Goal: Information Seeking & Learning: Learn about a topic

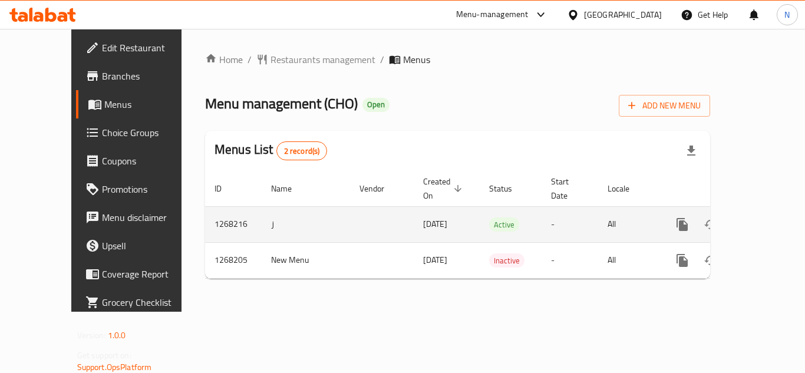
click at [760, 217] on icon "enhanced table" at bounding box center [767, 224] width 14 height 14
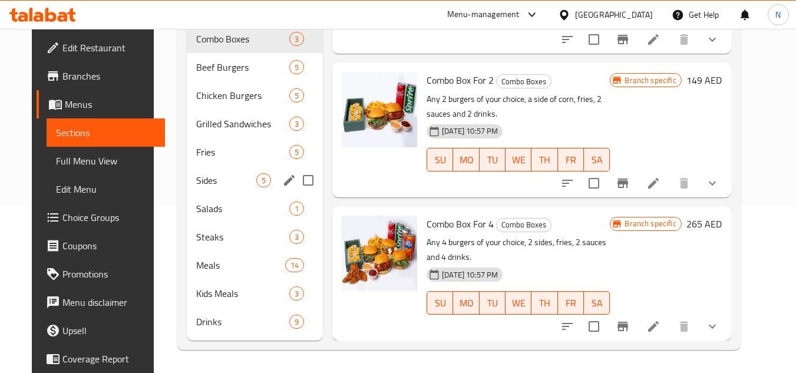
scroll to position [168, 0]
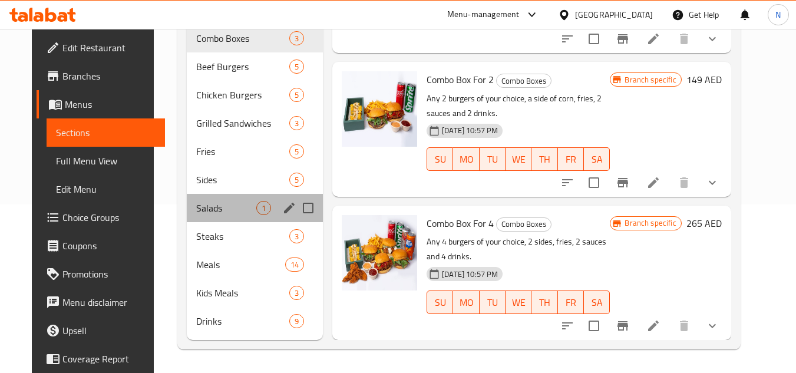
click at [211, 200] on div "Salads 1" at bounding box center [255, 208] width 136 height 28
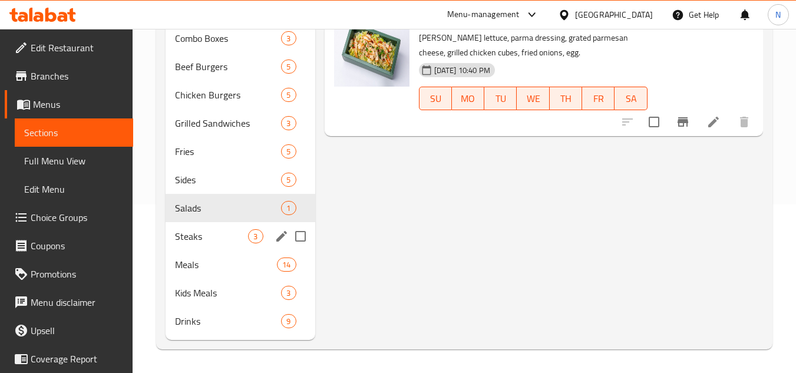
click at [229, 238] on span "Steaks" at bounding box center [211, 236] width 73 height 14
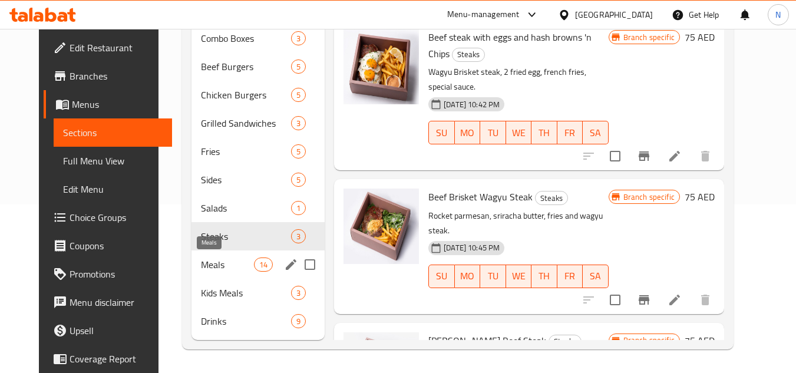
click at [202, 268] on span "Meals" at bounding box center [227, 264] width 53 height 14
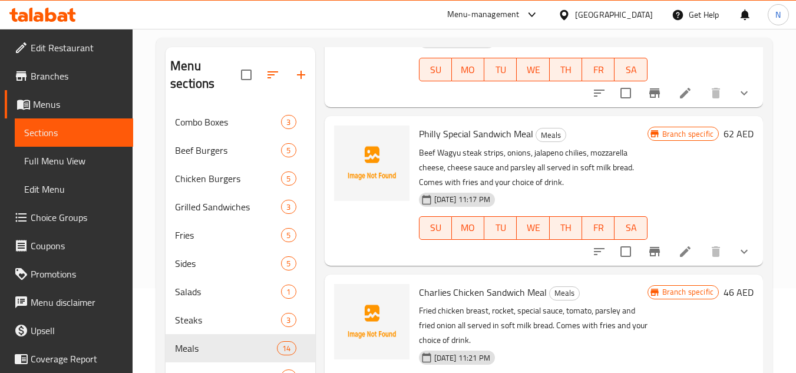
scroll to position [168, 0]
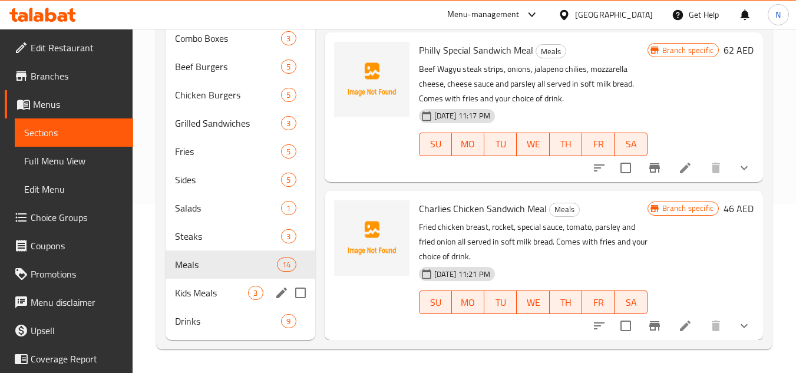
click at [207, 290] on span "Kids Meals" at bounding box center [211, 293] width 73 height 14
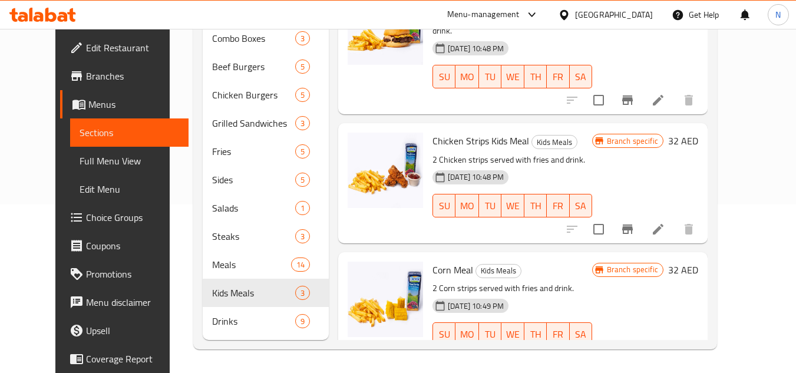
scroll to position [57, 0]
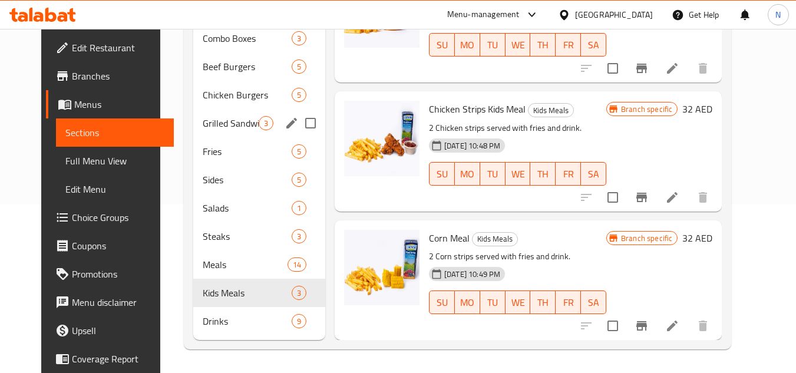
click at [210, 135] on div "Grilled Sandwiches 3" at bounding box center [259, 123] width 132 height 28
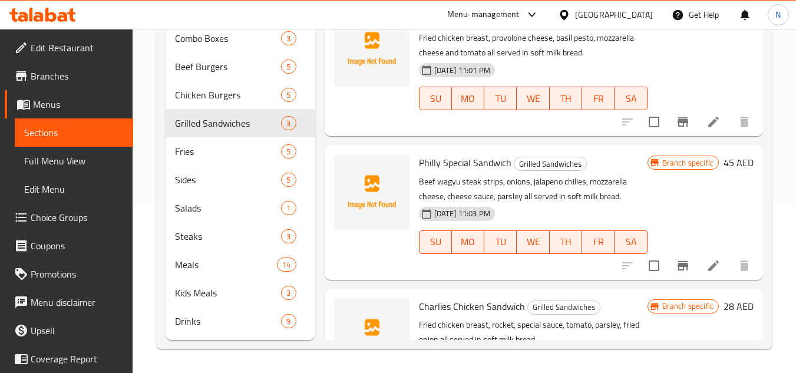
scroll to position [51, 0]
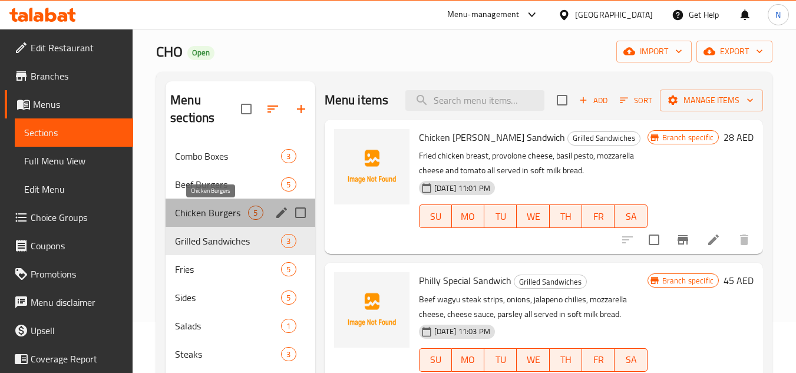
click at [226, 216] on span "Chicken Burgers" at bounding box center [211, 213] width 73 height 14
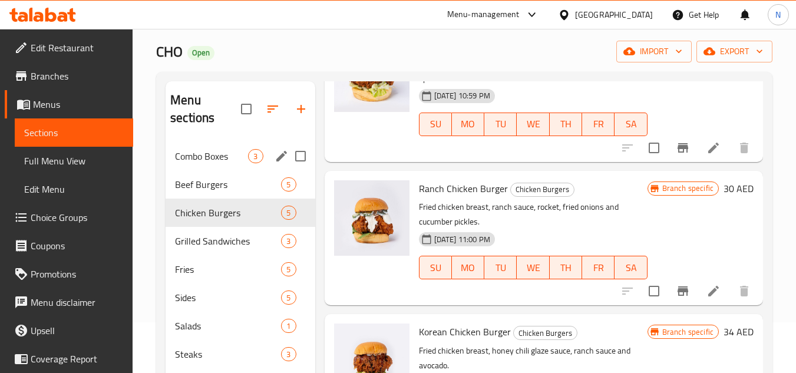
click at [203, 160] on span "Combo Boxes" at bounding box center [211, 156] width 73 height 14
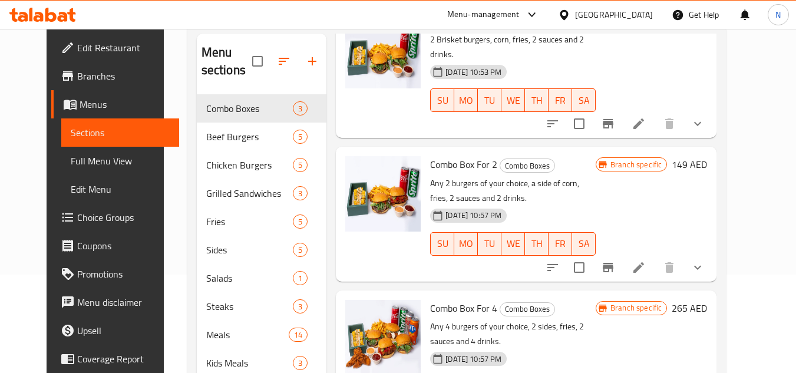
scroll to position [168, 0]
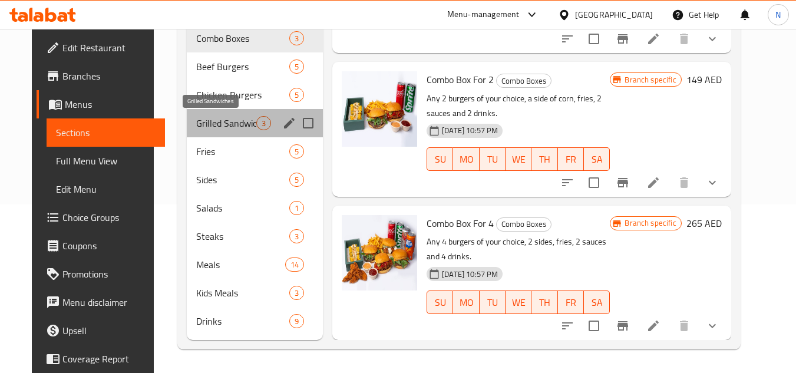
click at [196, 118] on span "Grilled Sandwiches" at bounding box center [226, 123] width 60 height 14
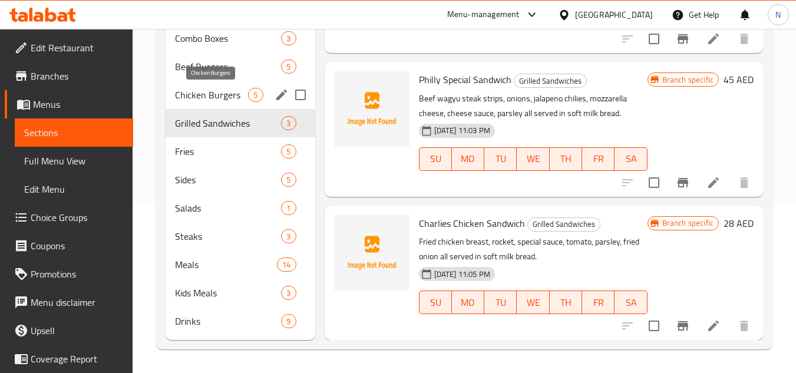
click at [206, 89] on span "Chicken Burgers" at bounding box center [211, 95] width 73 height 14
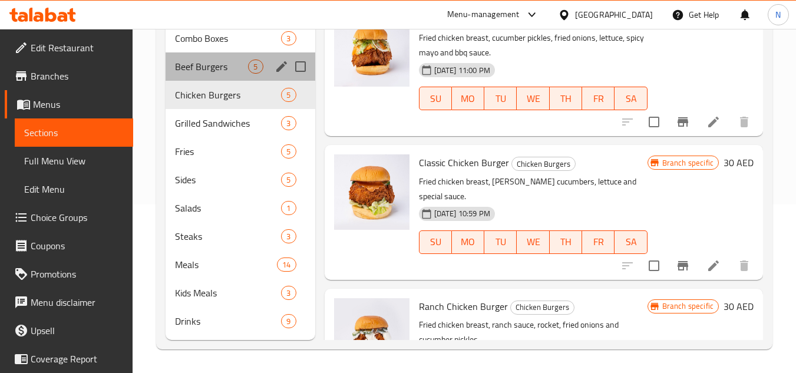
click at [240, 76] on div "Beef Burgers 5" at bounding box center [239, 66] width 149 height 28
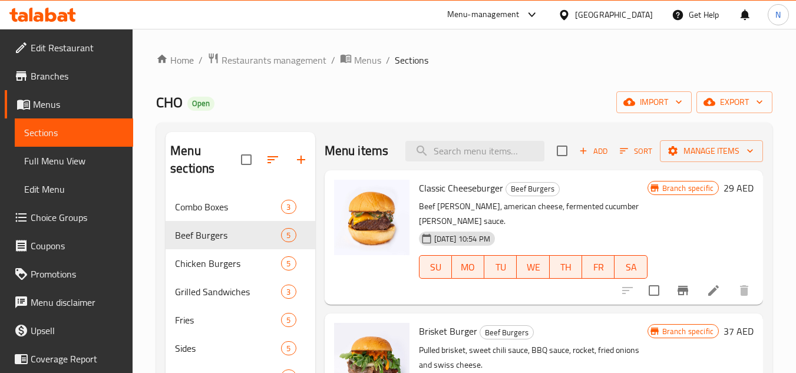
scroll to position [168, 0]
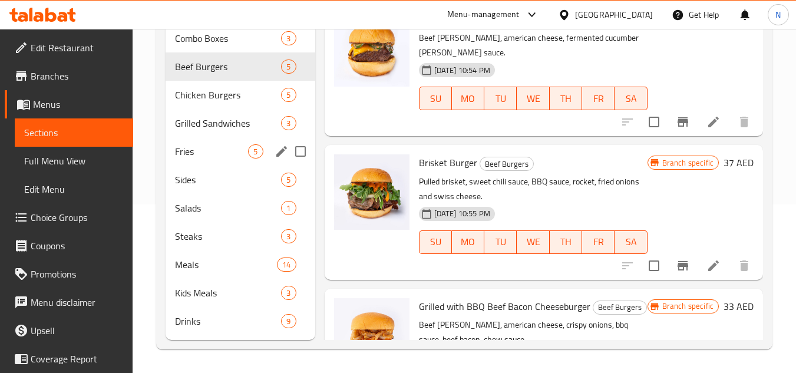
click at [200, 159] on div "Fries 5" at bounding box center [239, 151] width 149 height 28
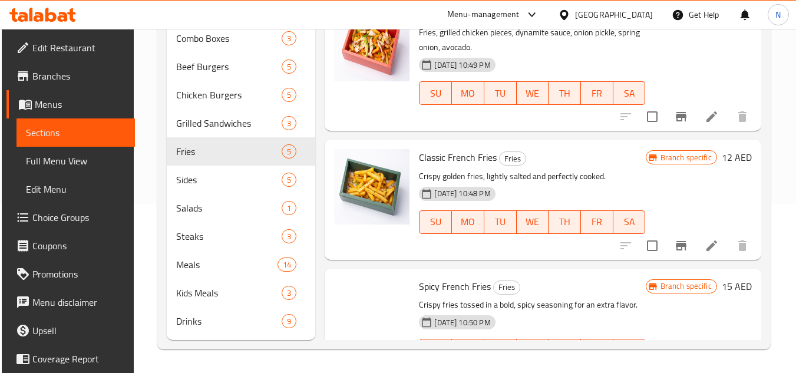
scroll to position [358, 0]
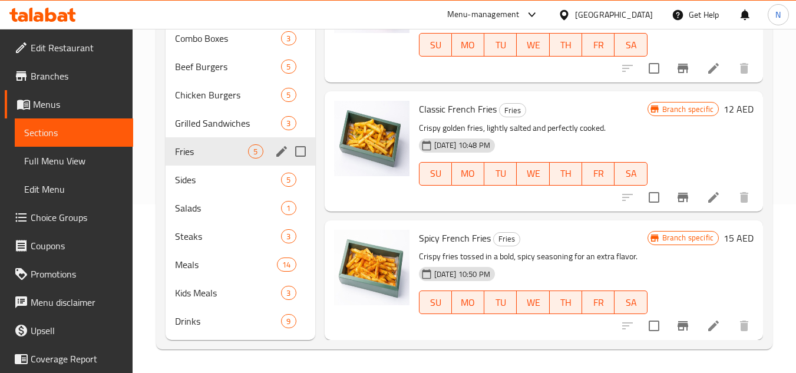
click at [212, 157] on span "Fries" at bounding box center [211, 151] width 73 height 14
click at [216, 181] on span "Sides" at bounding box center [211, 180] width 73 height 14
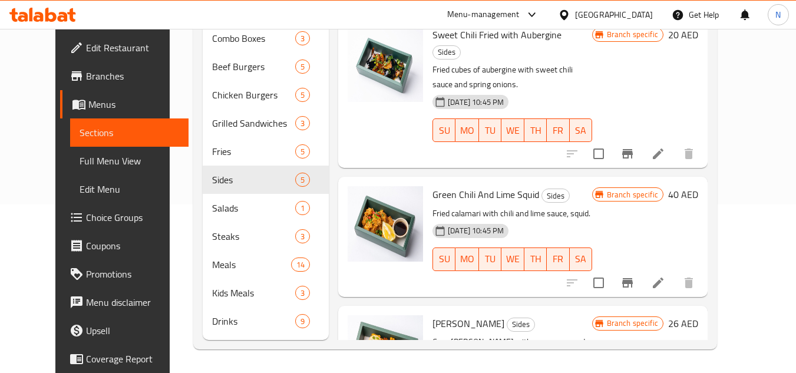
scroll to position [329, 0]
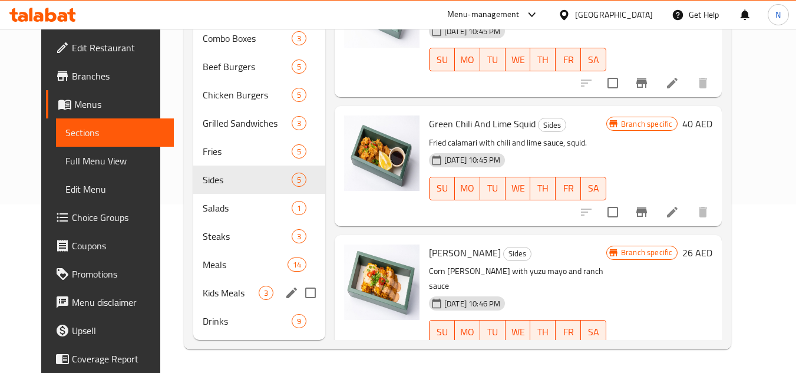
click at [219, 296] on span "Kids Meals" at bounding box center [231, 293] width 56 height 14
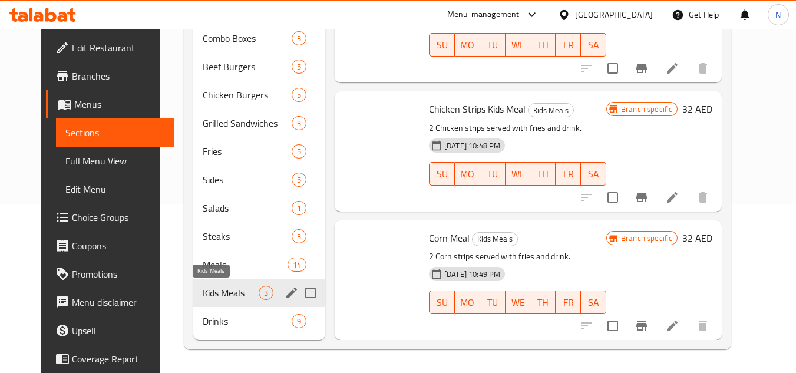
scroll to position [57, 0]
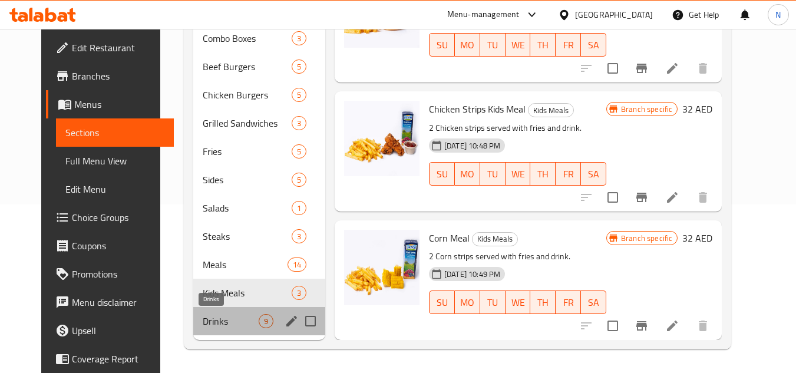
click at [224, 325] on span "Drinks" at bounding box center [231, 321] width 56 height 14
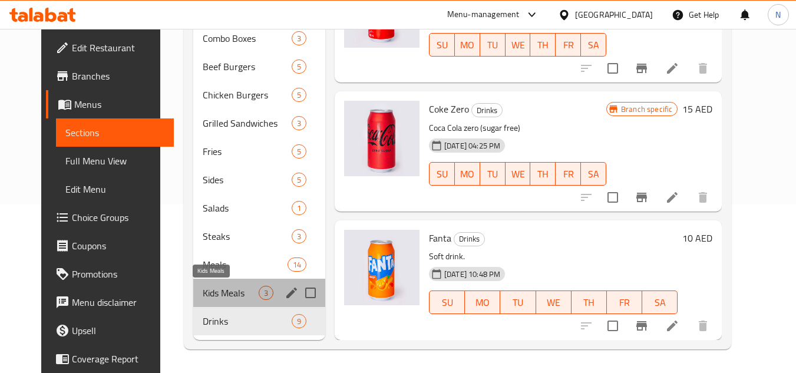
click at [226, 288] on span "Kids Meals" at bounding box center [231, 293] width 56 height 14
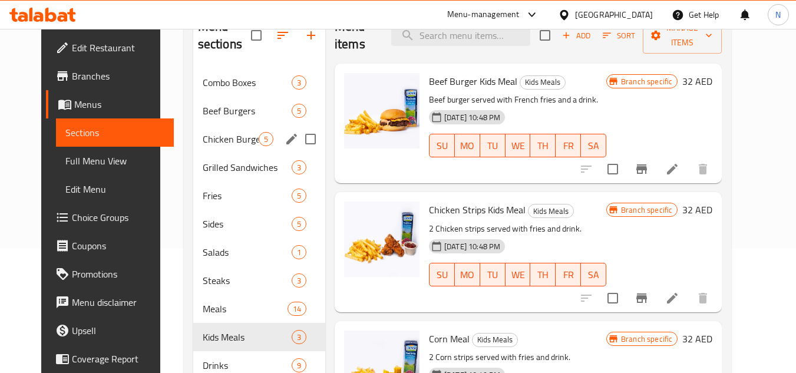
scroll to position [168, 0]
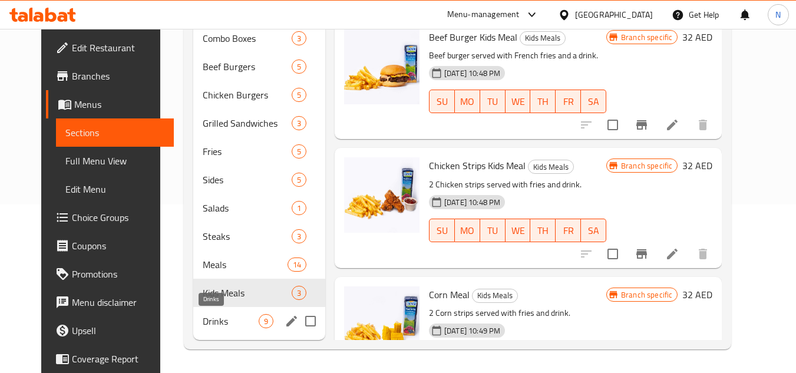
click at [233, 321] on span "Drinks" at bounding box center [231, 321] width 56 height 14
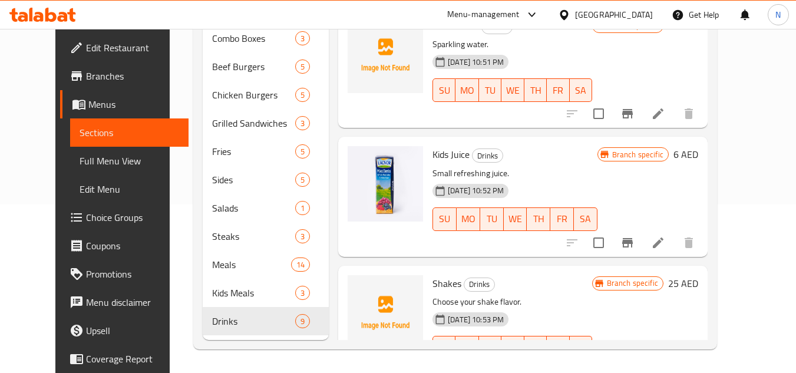
scroll to position [829, 0]
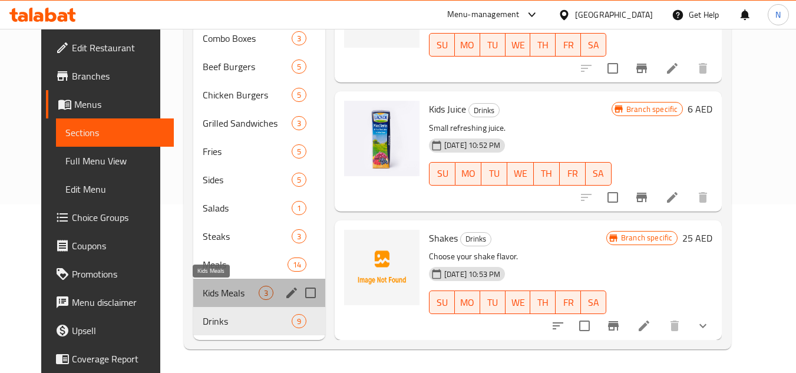
click at [203, 296] on span "Kids Meals" at bounding box center [231, 293] width 56 height 14
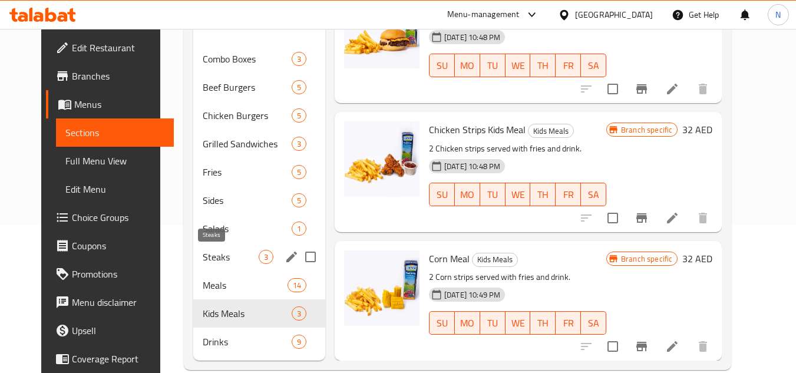
scroll to position [168, 0]
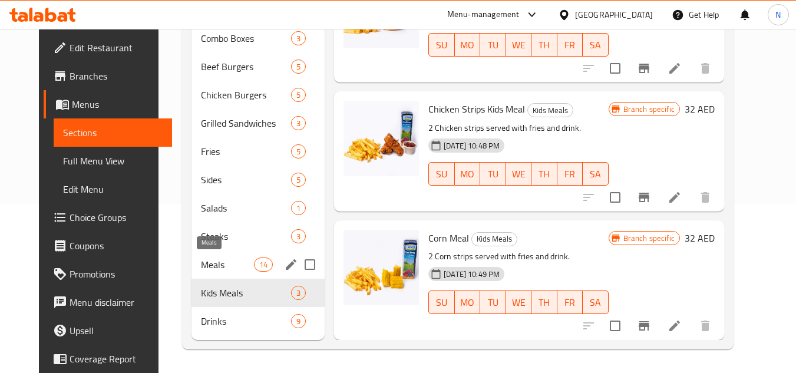
click at [209, 263] on span "Meals" at bounding box center [227, 264] width 53 height 14
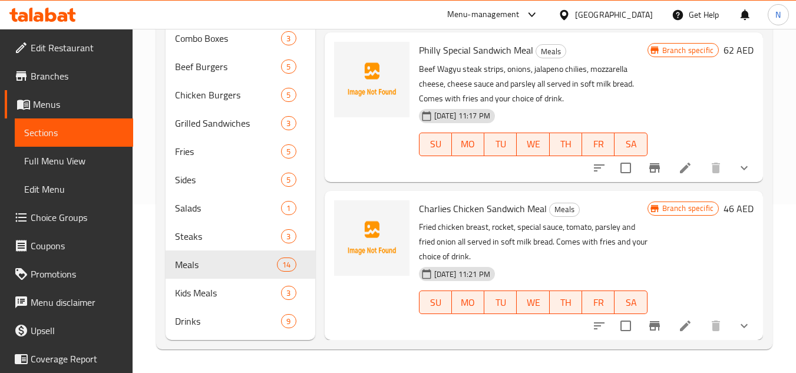
scroll to position [1707, 0]
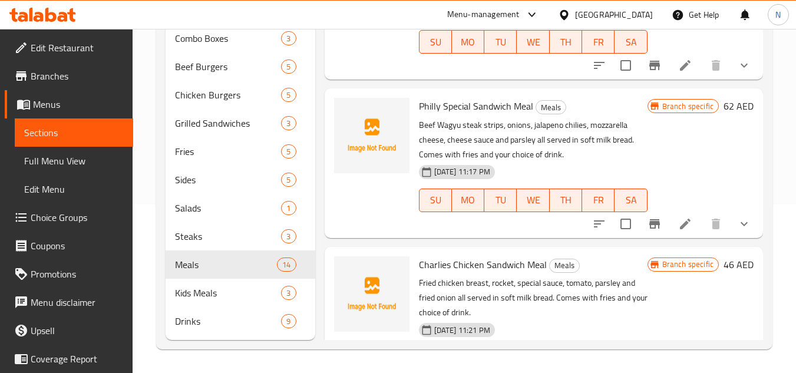
click at [465, 128] on p "Beef Wagyu steak strips, onions, jalapeno chilies, mozzarella cheese, cheese sa…" at bounding box center [533, 140] width 229 height 44
copy p "steak"
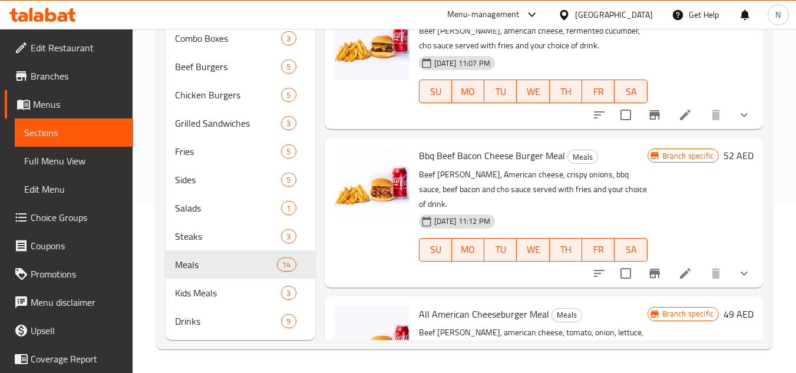
scroll to position [0, 0]
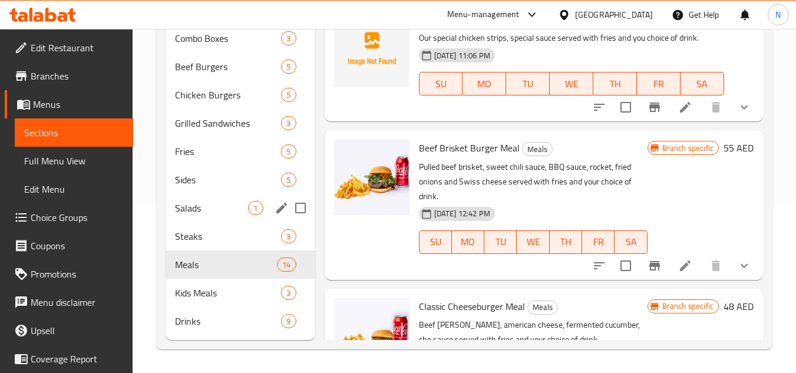
click at [184, 207] on span "Salads" at bounding box center [211, 208] width 73 height 14
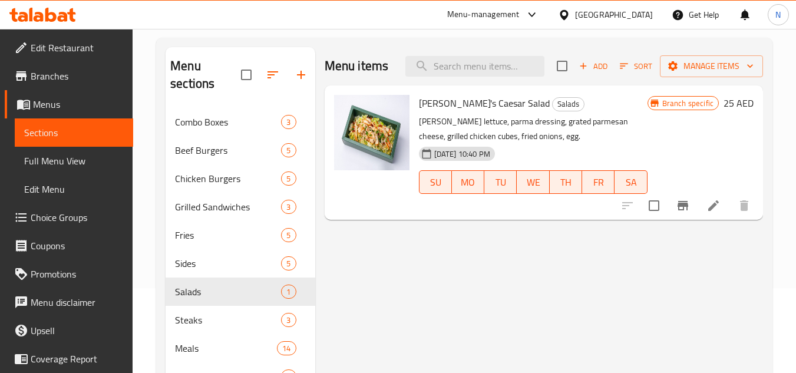
scroll to position [168, 0]
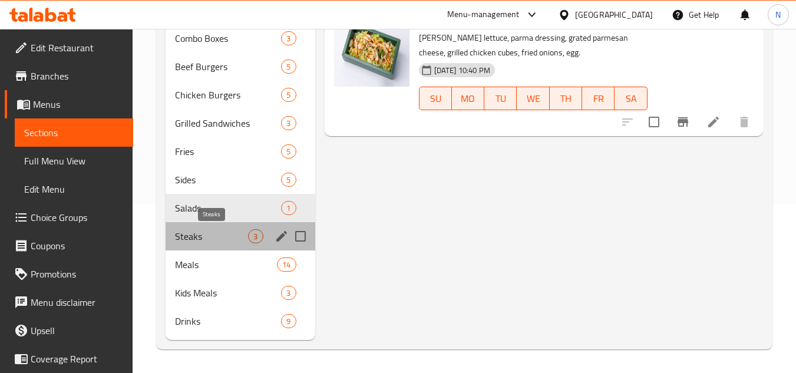
click at [212, 235] on span "Steaks" at bounding box center [211, 236] width 73 height 14
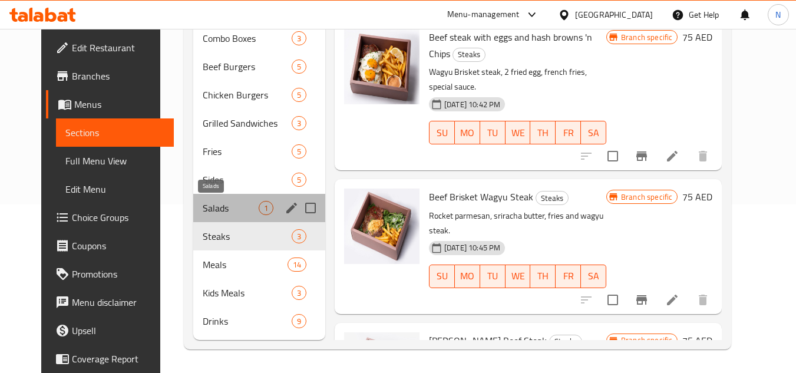
click at [220, 213] on span "Salads" at bounding box center [231, 208] width 56 height 14
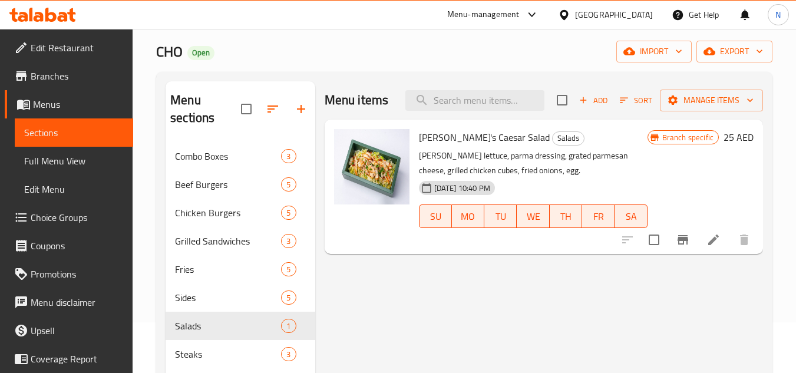
scroll to position [168, 0]
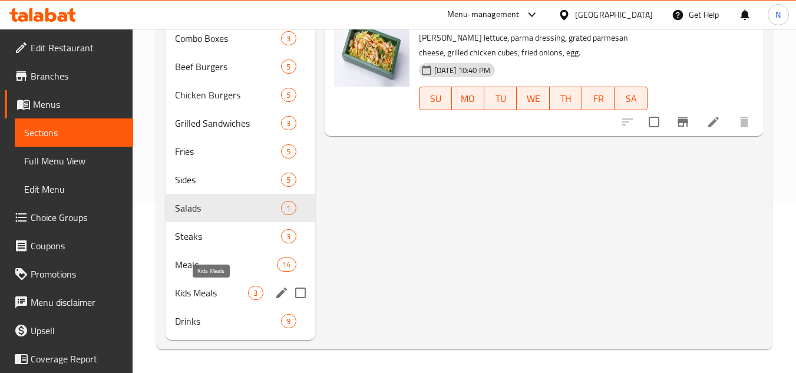
click at [201, 299] on span "Kids Meals" at bounding box center [211, 293] width 73 height 14
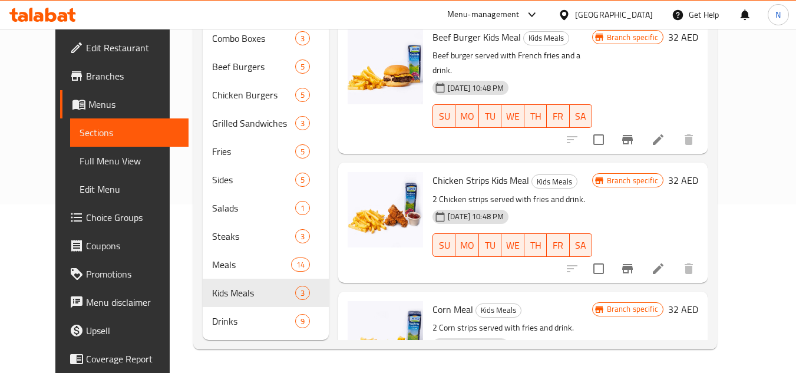
scroll to position [57, 0]
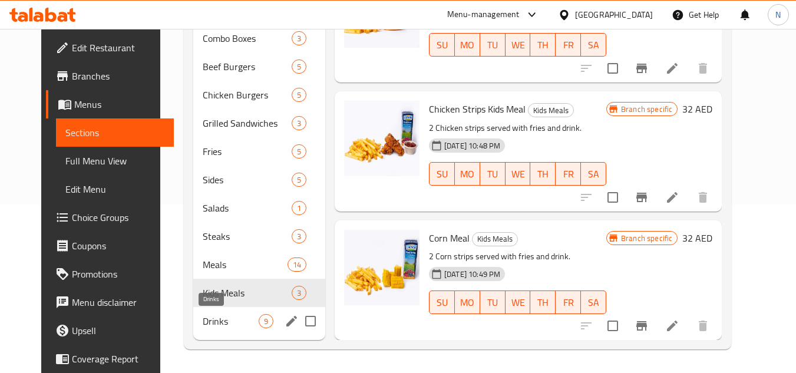
click at [235, 320] on span "Drinks" at bounding box center [231, 321] width 56 height 14
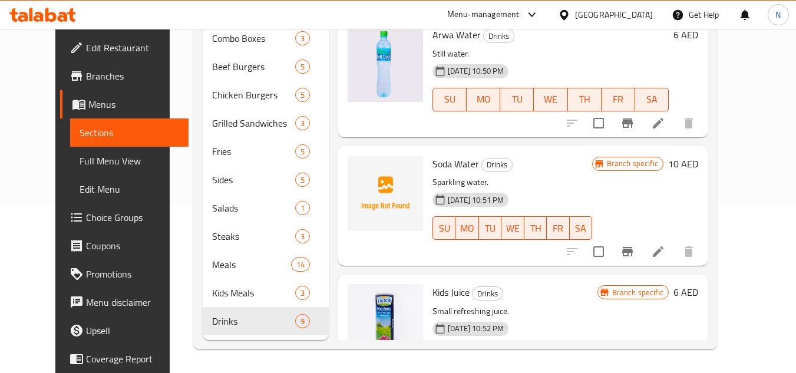
scroll to position [829, 0]
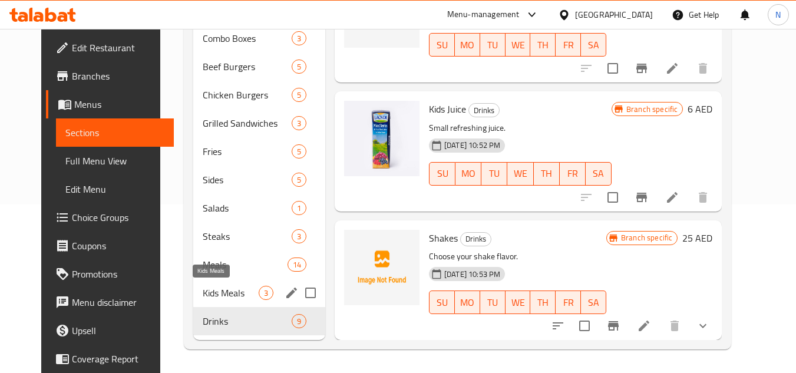
click at [213, 292] on span "Kids Meals" at bounding box center [231, 293] width 56 height 14
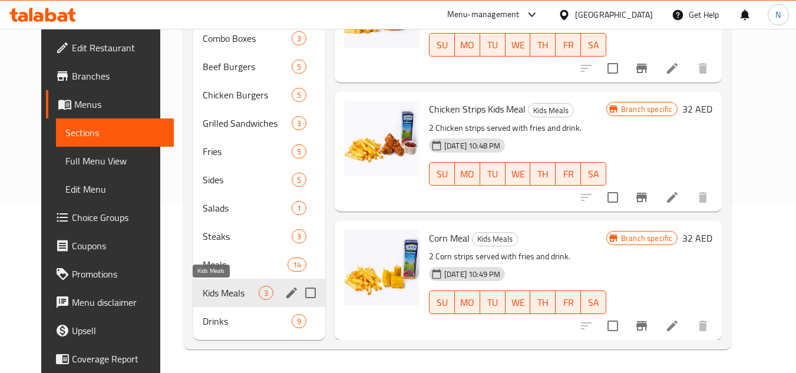
scroll to position [57, 0]
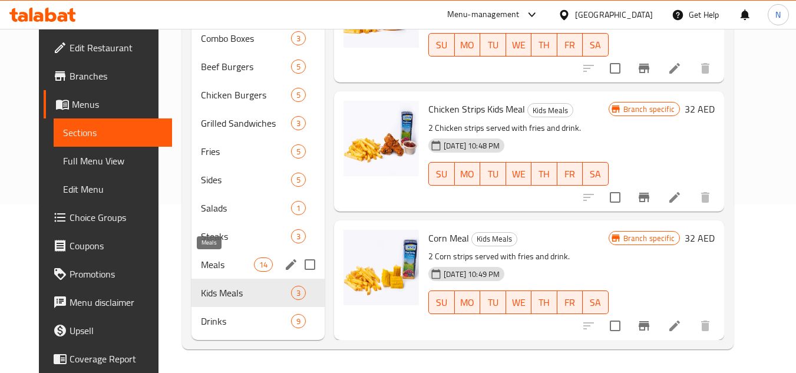
click at [230, 266] on span "Meals" at bounding box center [227, 264] width 53 height 14
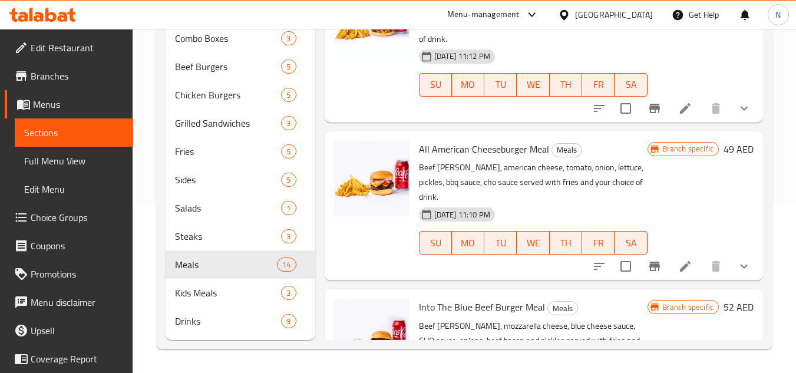
scroll to position [529, 0]
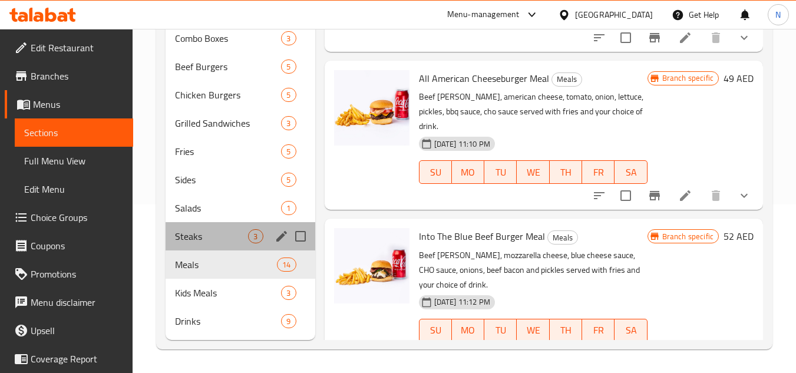
click at [206, 246] on div "Steaks 3" at bounding box center [239, 236] width 149 height 28
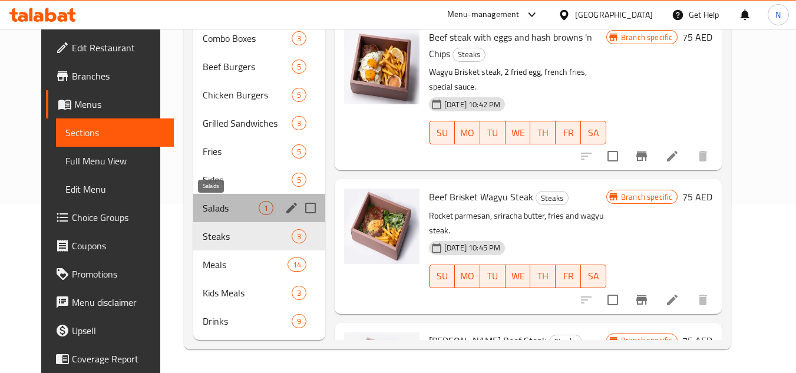
click at [239, 206] on span "Salads" at bounding box center [231, 208] width 56 height 14
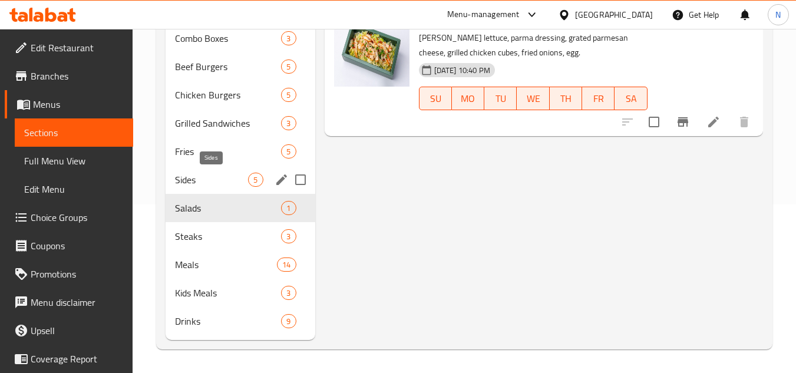
click at [219, 181] on span "Sides" at bounding box center [211, 180] width 73 height 14
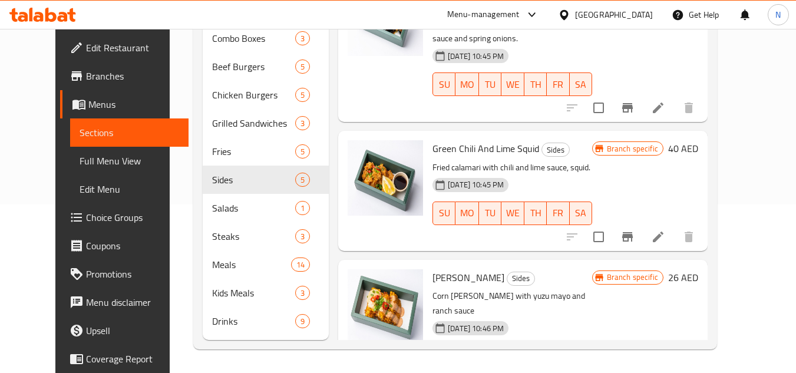
scroll to position [329, 0]
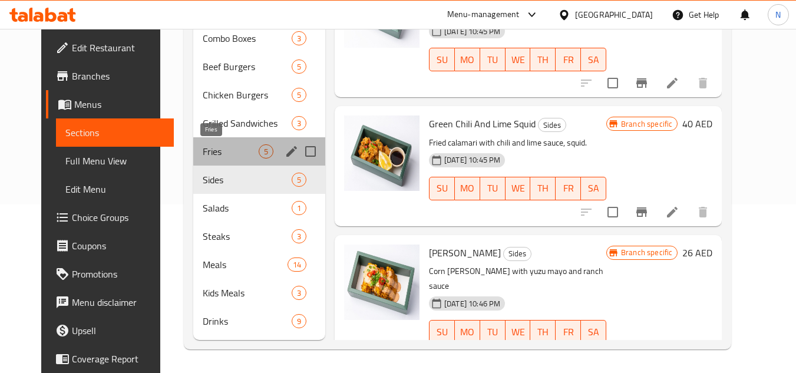
click at [222, 154] on span "Fries" at bounding box center [231, 151] width 56 height 14
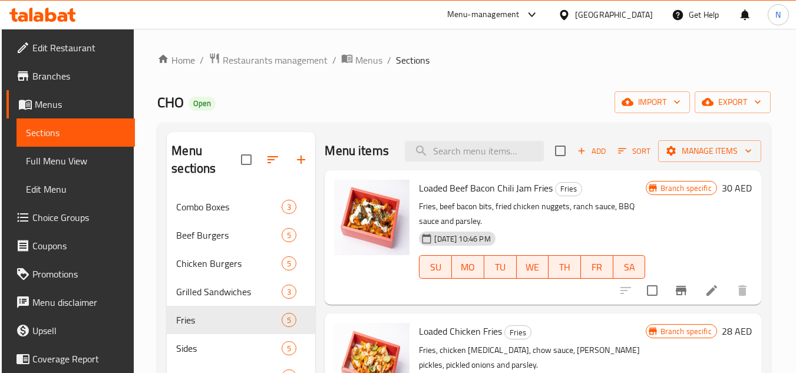
scroll to position [168, 0]
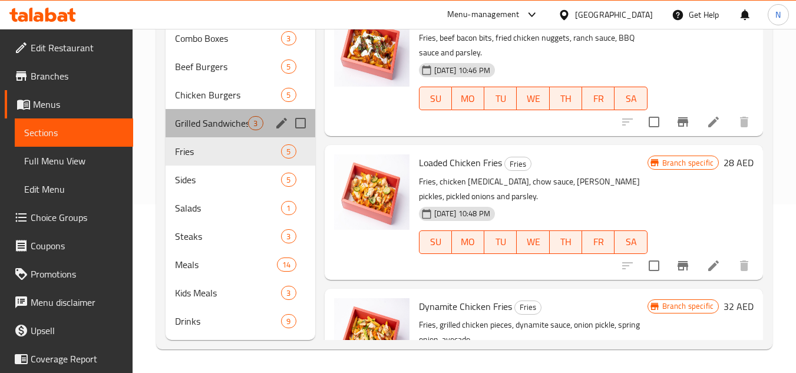
click at [208, 133] on div "Grilled Sandwiches 3" at bounding box center [239, 123] width 149 height 28
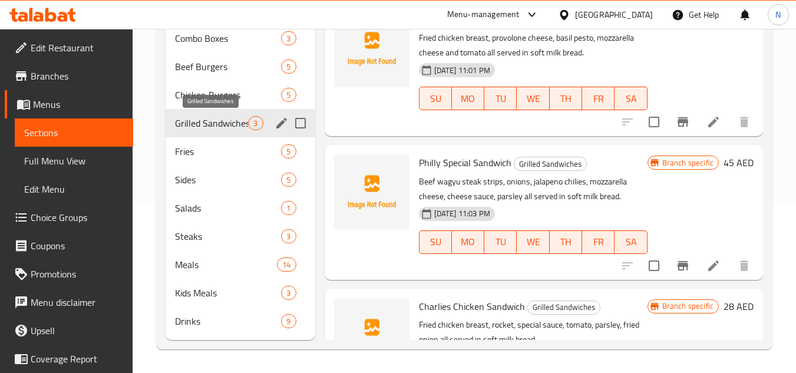
scroll to position [110, 0]
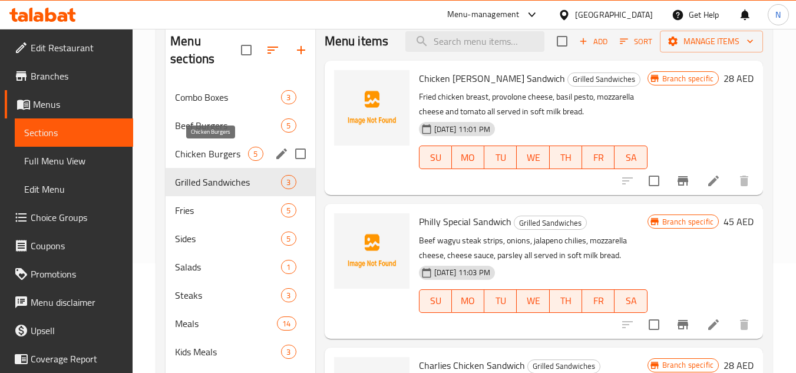
click at [219, 147] on span "Chicken Burgers" at bounding box center [211, 154] width 73 height 14
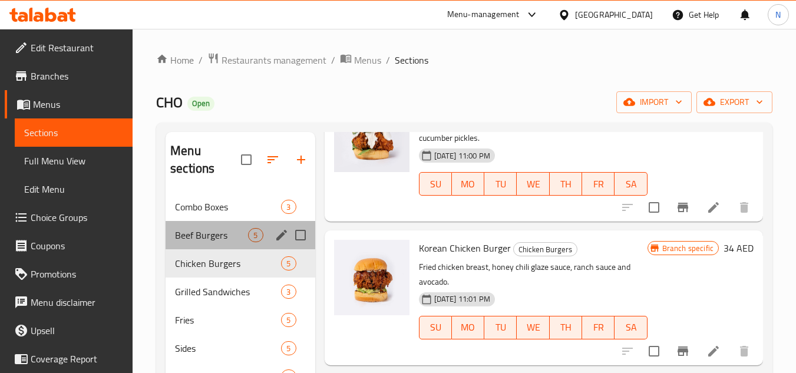
click at [223, 240] on span "Beef Burgers" at bounding box center [211, 235] width 73 height 14
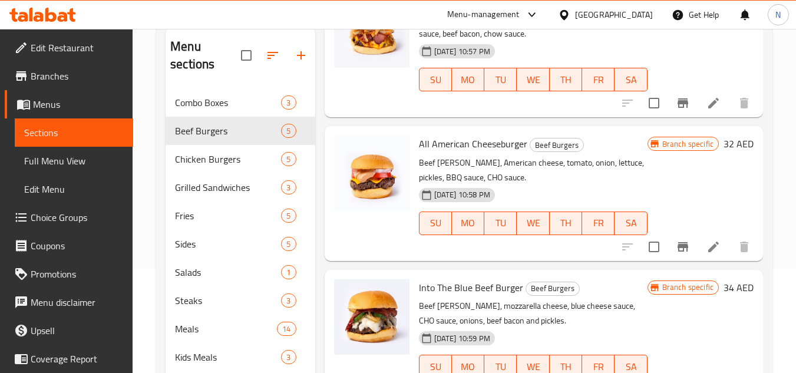
scroll to position [168, 0]
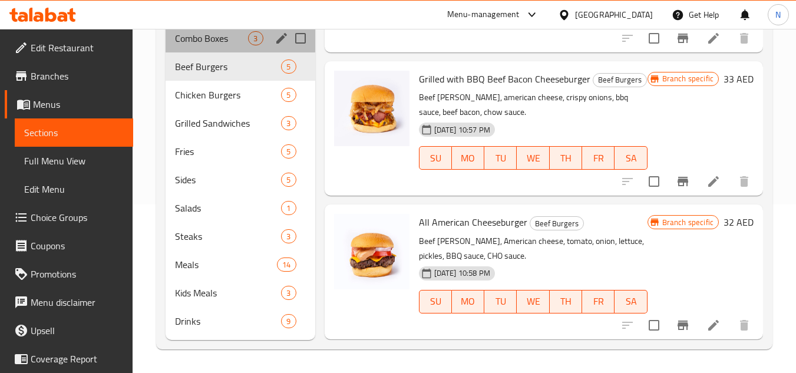
click at [176, 34] on span "Combo Boxes" at bounding box center [211, 38] width 73 height 14
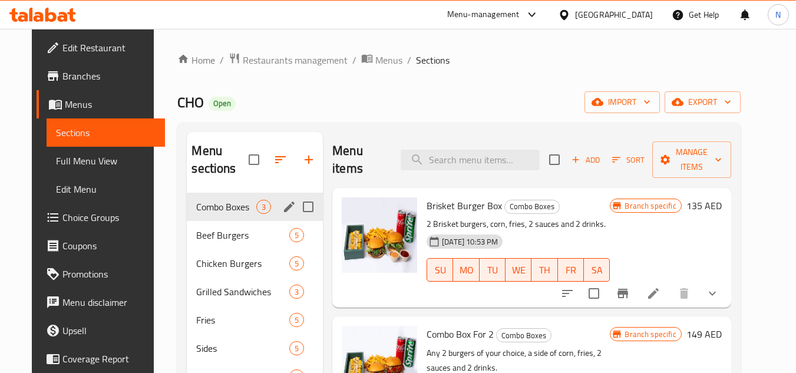
click at [227, 228] on span "Beef Burgers" at bounding box center [242, 235] width 93 height 14
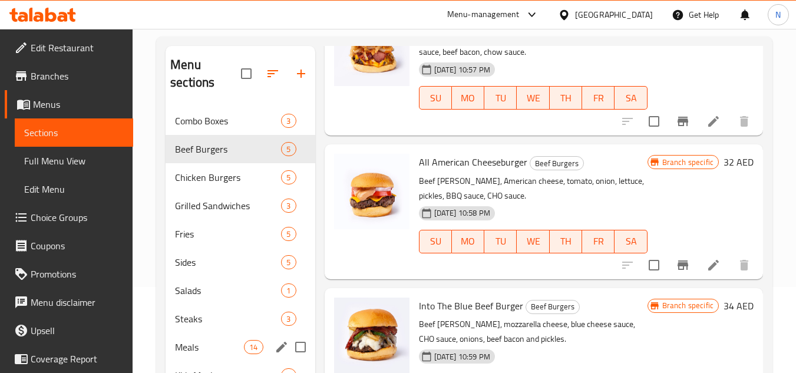
scroll to position [168, 0]
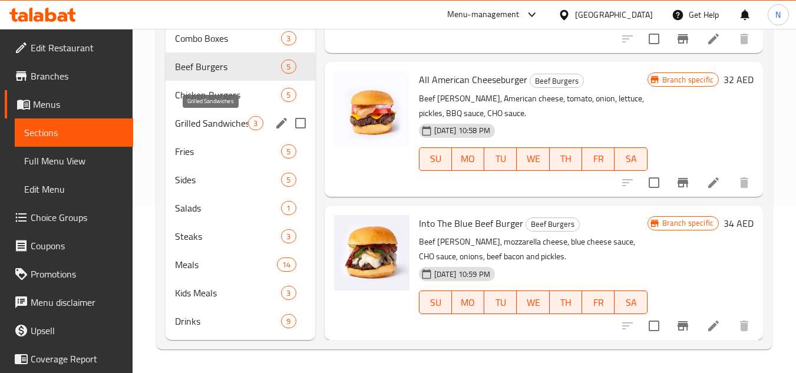
click at [227, 121] on span "Grilled Sandwiches" at bounding box center [211, 123] width 73 height 14
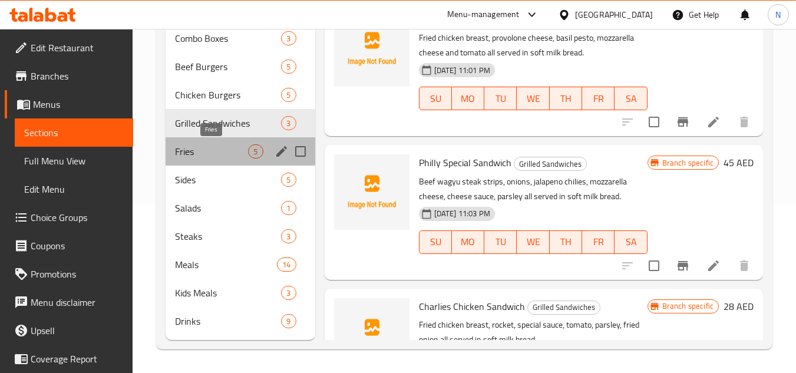
click at [216, 153] on span "Fries" at bounding box center [211, 151] width 73 height 14
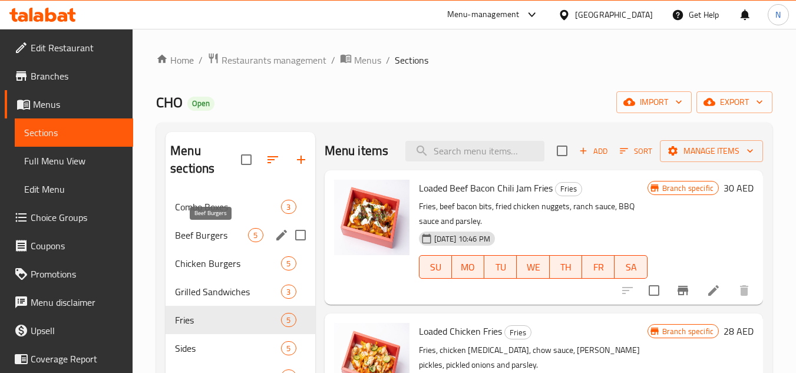
click at [191, 232] on span "Beef Burgers" at bounding box center [211, 235] width 73 height 14
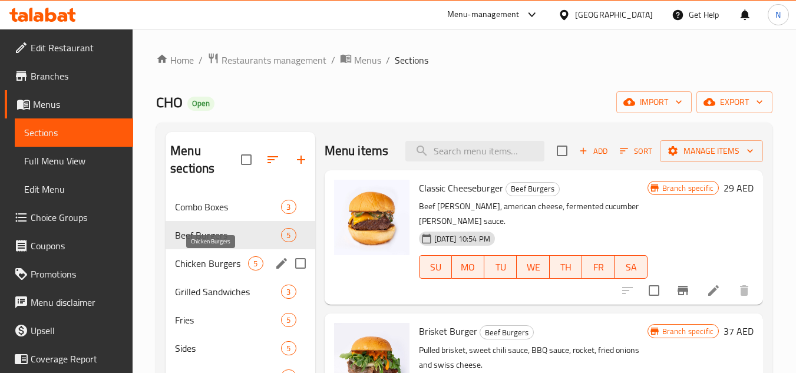
click at [204, 266] on span "Chicken Burgers" at bounding box center [211, 263] width 73 height 14
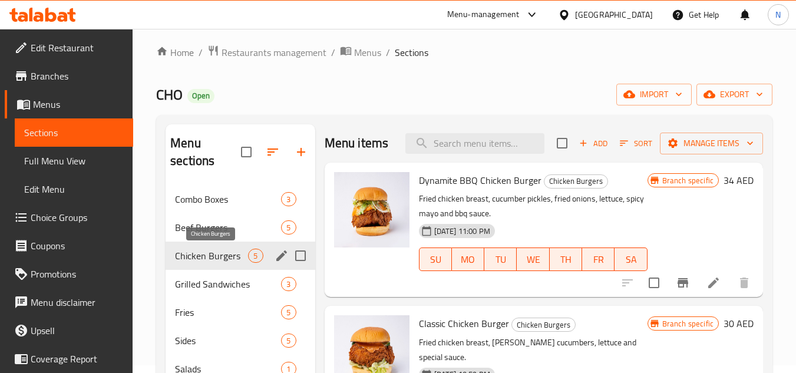
scroll to position [59, 0]
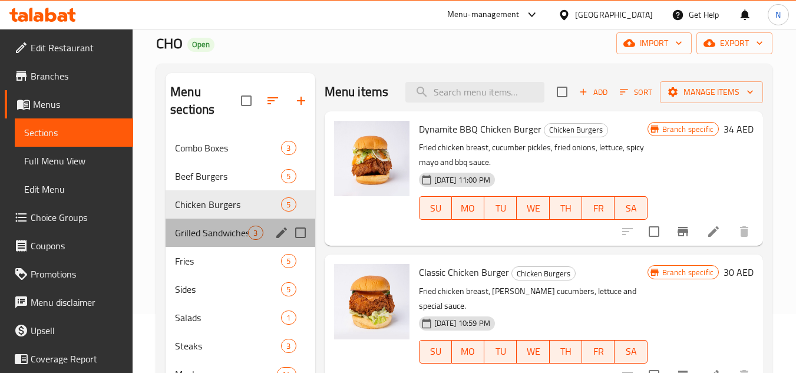
click at [207, 240] on div "Grilled Sandwiches 3" at bounding box center [239, 233] width 149 height 28
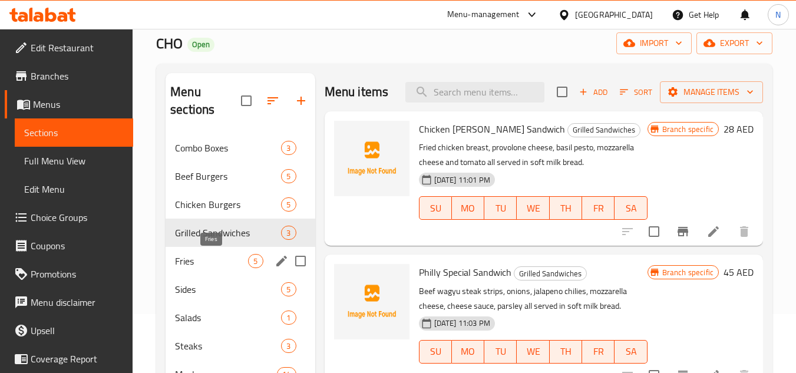
click at [204, 260] on span "Fries" at bounding box center [211, 261] width 73 height 14
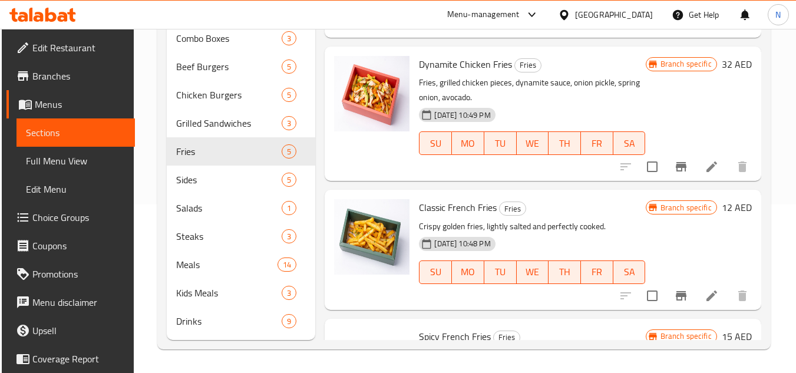
scroll to position [353, 0]
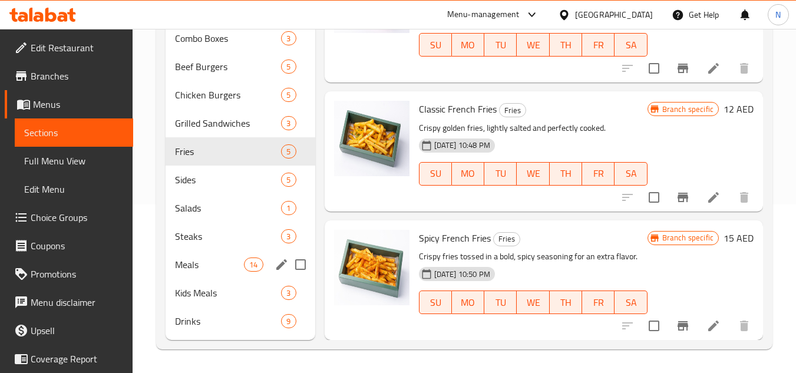
click at [236, 253] on div "Meals 14" at bounding box center [239, 264] width 149 height 28
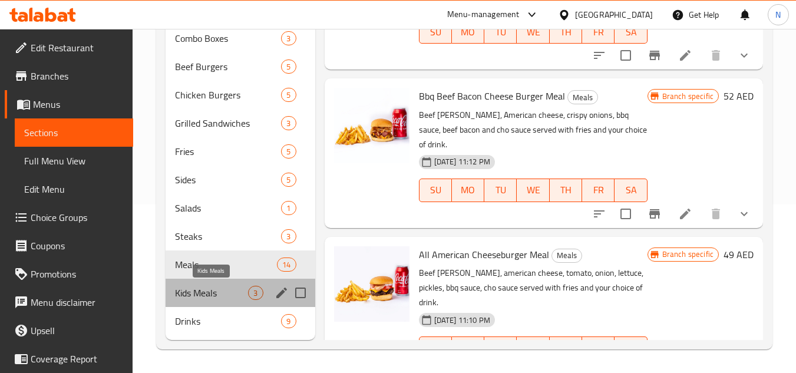
click at [234, 296] on span "Kids Meals" at bounding box center [211, 293] width 73 height 14
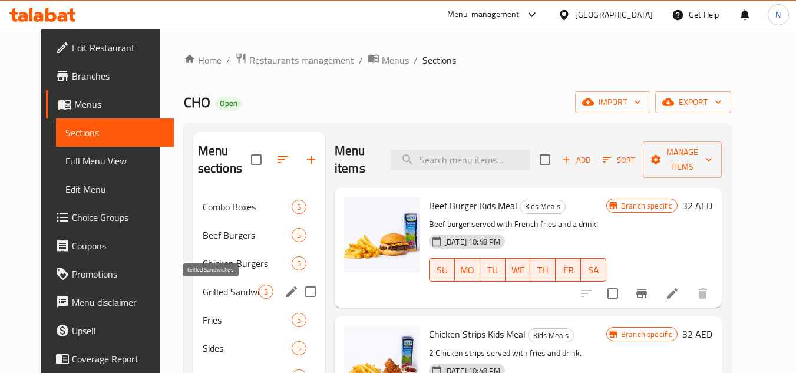
click at [223, 296] on span "Grilled Sandwiches" at bounding box center [231, 291] width 56 height 14
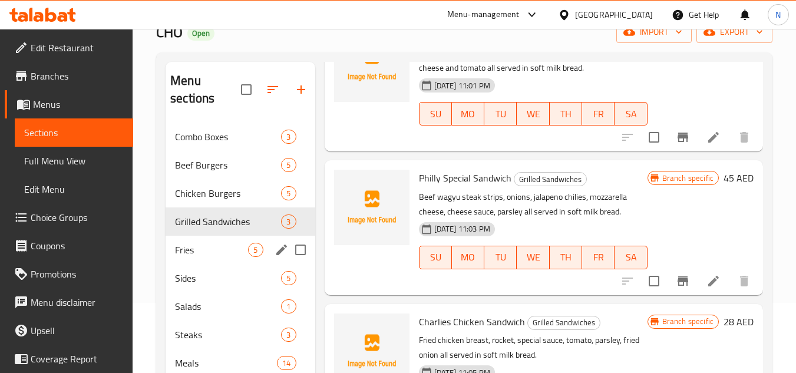
scroll to position [168, 0]
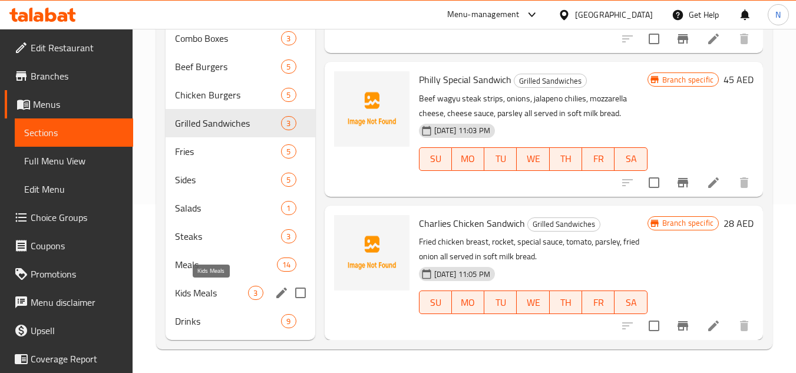
click at [226, 292] on span "Kids Meals" at bounding box center [211, 293] width 73 height 14
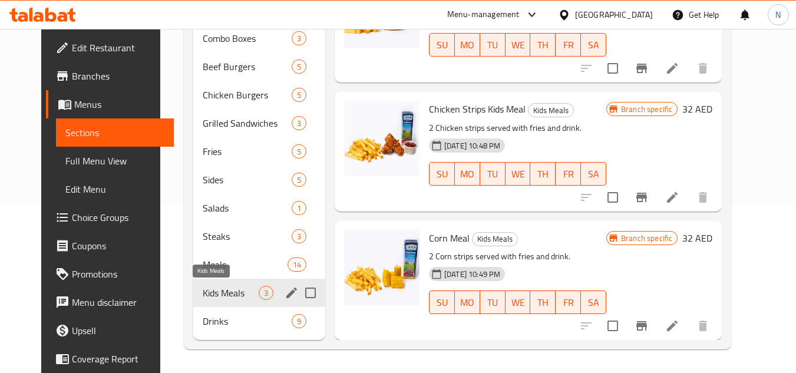
scroll to position [57, 0]
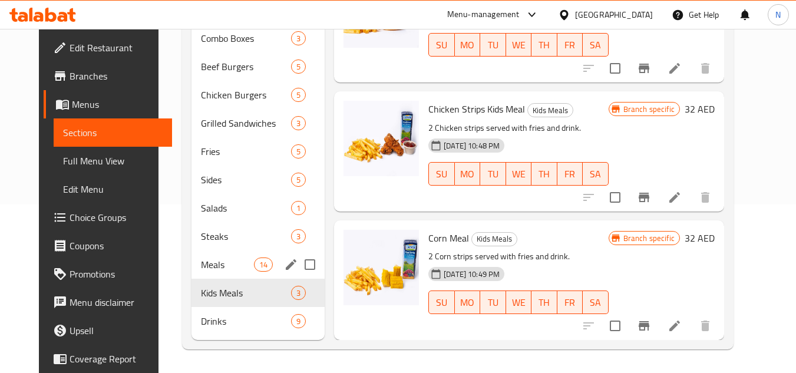
click at [211, 253] on div "Meals 14" at bounding box center [257, 264] width 133 height 28
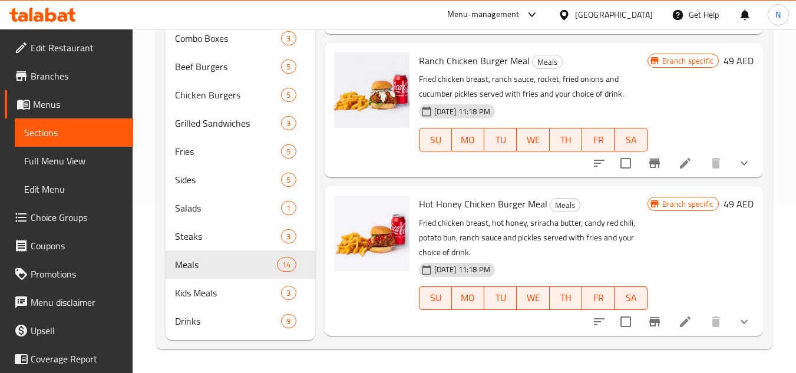
scroll to position [1683, 0]
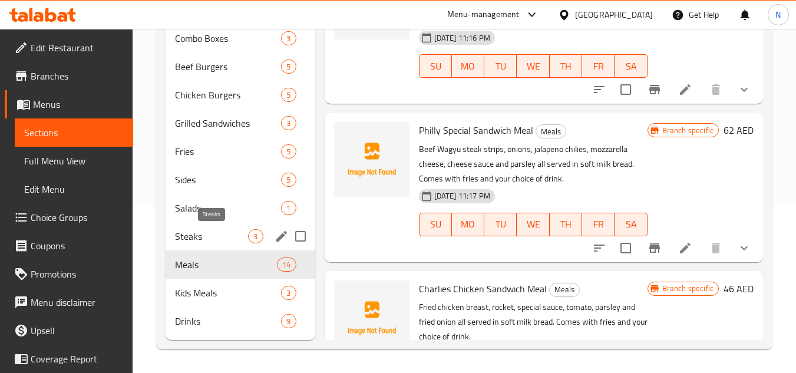
click at [210, 238] on span "Steaks" at bounding box center [211, 236] width 73 height 14
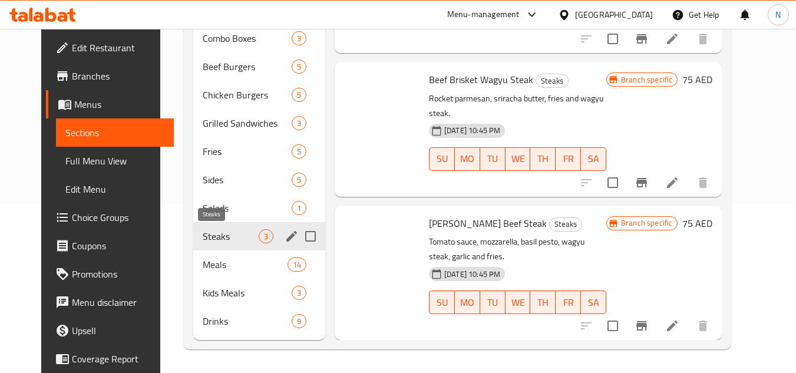
scroll to position [71, 0]
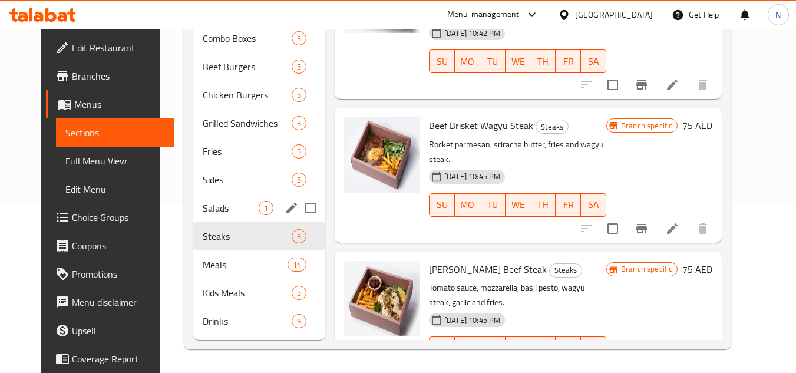
click at [227, 198] on div "Salads 1" at bounding box center [259, 208] width 132 height 28
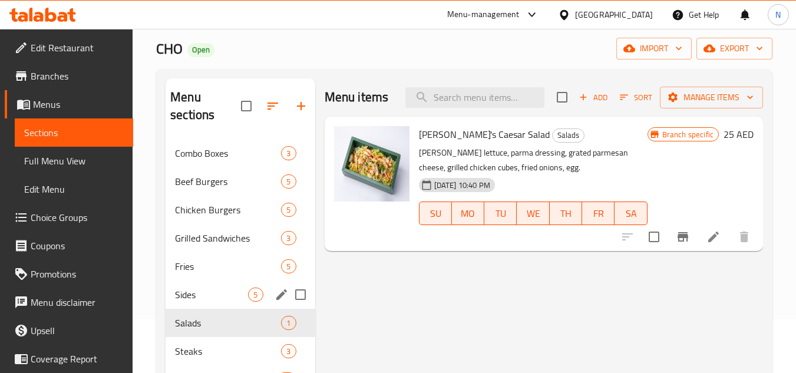
scroll to position [118, 0]
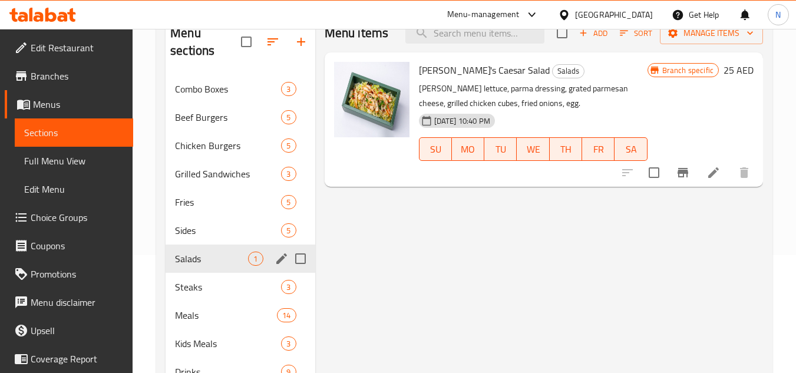
click at [219, 252] on span "Salads" at bounding box center [211, 258] width 73 height 14
click at [213, 224] on span "Sides" at bounding box center [211, 230] width 73 height 14
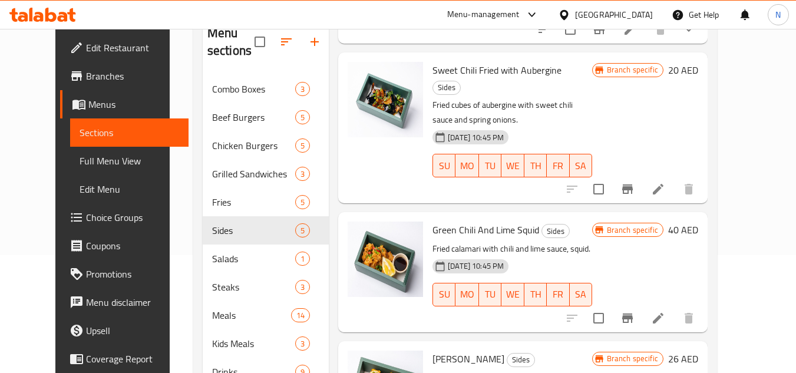
scroll to position [329, 0]
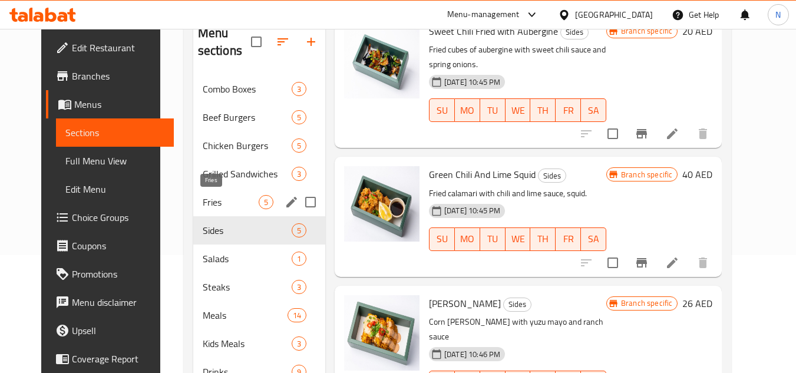
click at [214, 203] on span "Fries" at bounding box center [231, 202] width 56 height 14
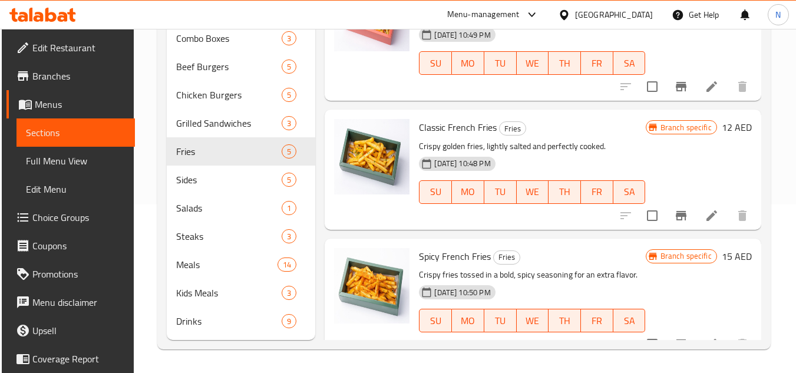
scroll to position [358, 0]
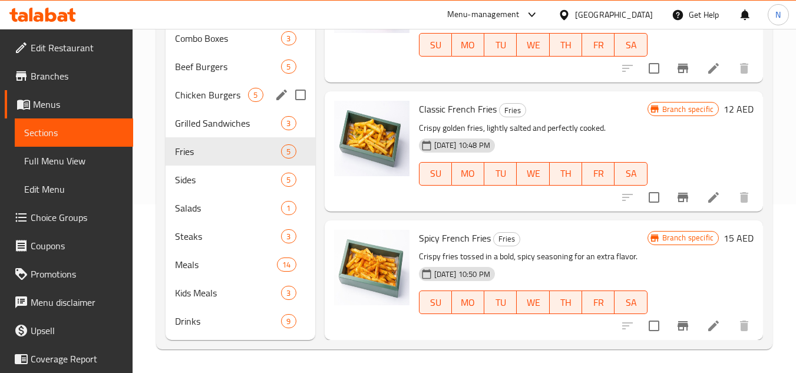
click at [217, 106] on div "Chicken Burgers 5" at bounding box center [239, 95] width 149 height 28
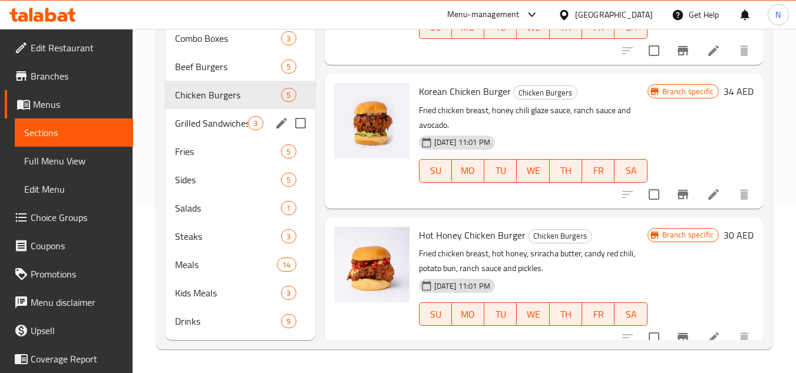
click at [219, 120] on span "Grilled Sandwiches" at bounding box center [211, 123] width 73 height 14
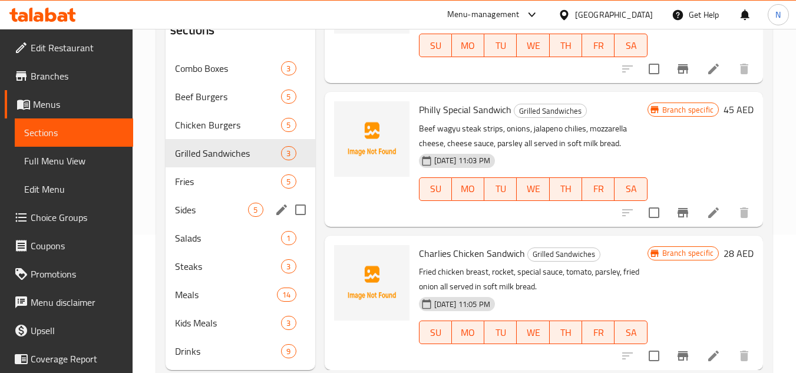
scroll to position [110, 0]
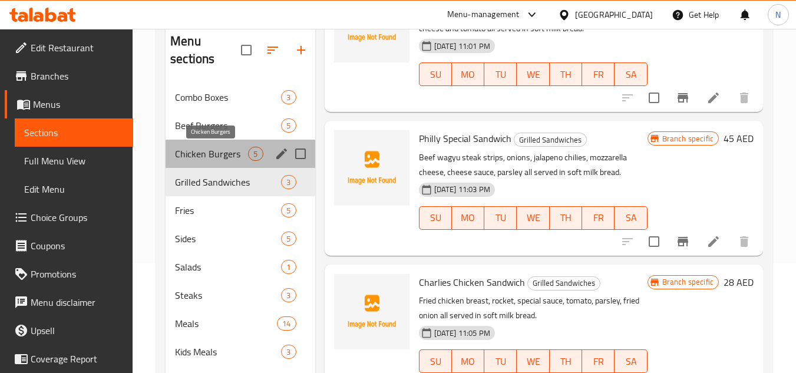
click at [245, 152] on span "Chicken Burgers" at bounding box center [211, 154] width 73 height 14
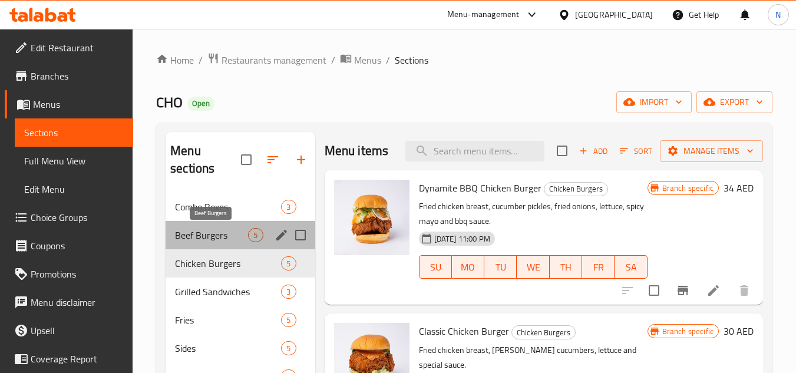
click at [221, 228] on span "Beef Burgers" at bounding box center [211, 235] width 73 height 14
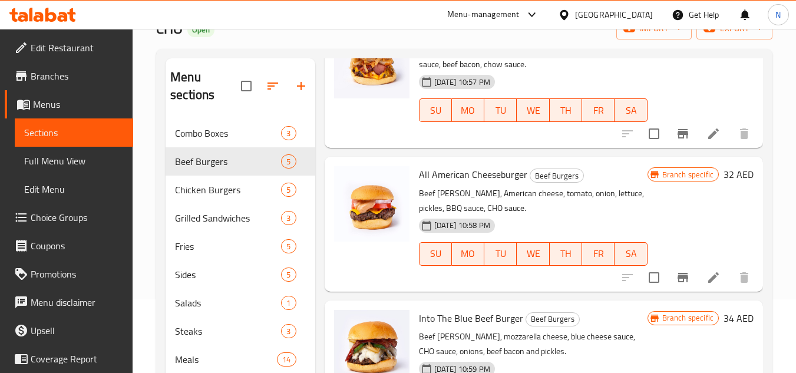
scroll to position [168, 0]
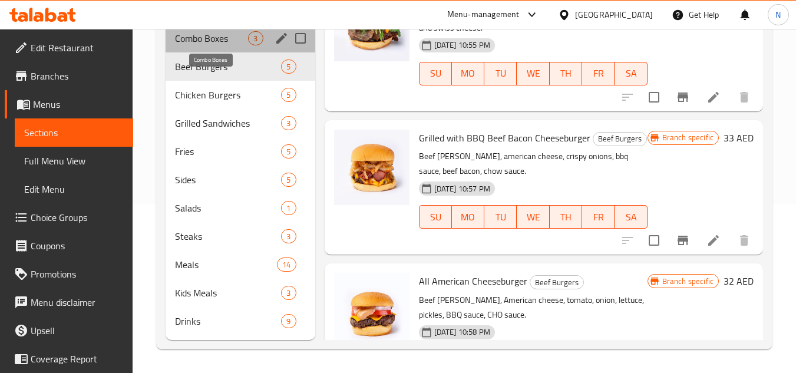
click at [232, 36] on span "Combo Boxes" at bounding box center [211, 38] width 73 height 14
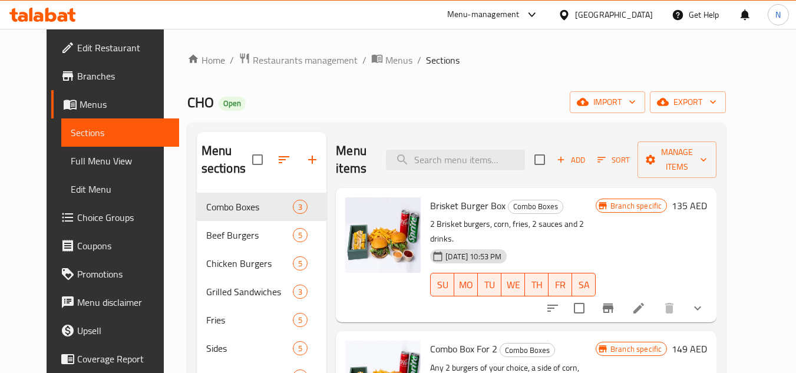
click at [433, 207] on span "Brisket Burger Box" at bounding box center [467, 206] width 75 height 18
copy span "Brisket"
